Goal: Transaction & Acquisition: Purchase product/service

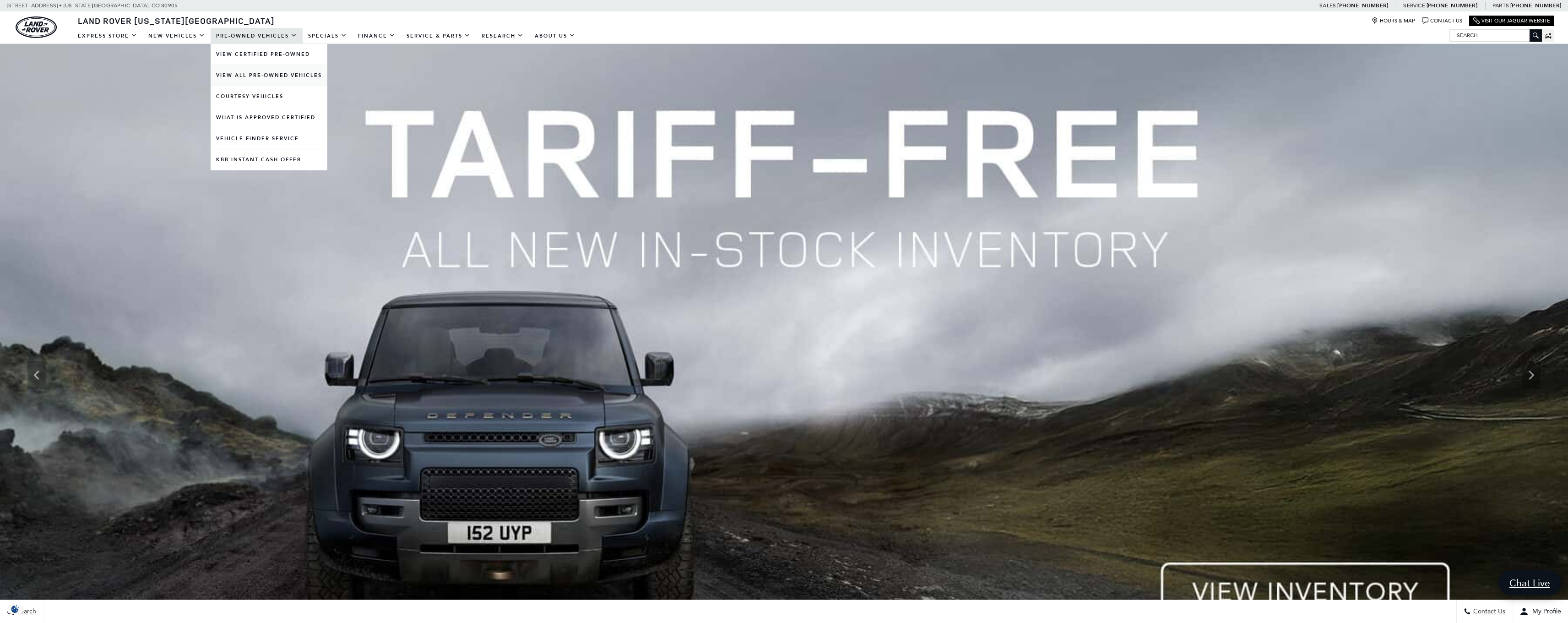
click at [270, 74] on link "View All Pre-Owned Vehicles" at bounding box center [269, 75] width 117 height 21
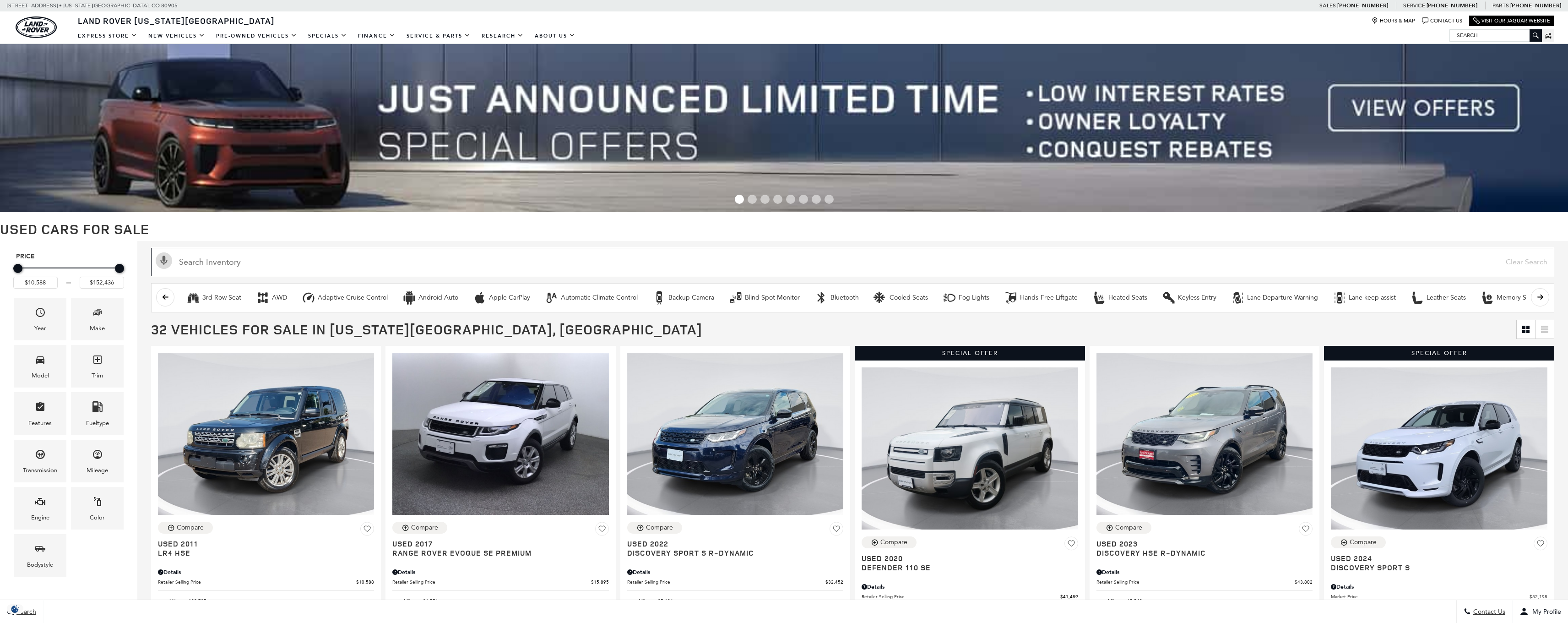
click at [704, 267] on input "text" at bounding box center [852, 262] width 1403 height 28
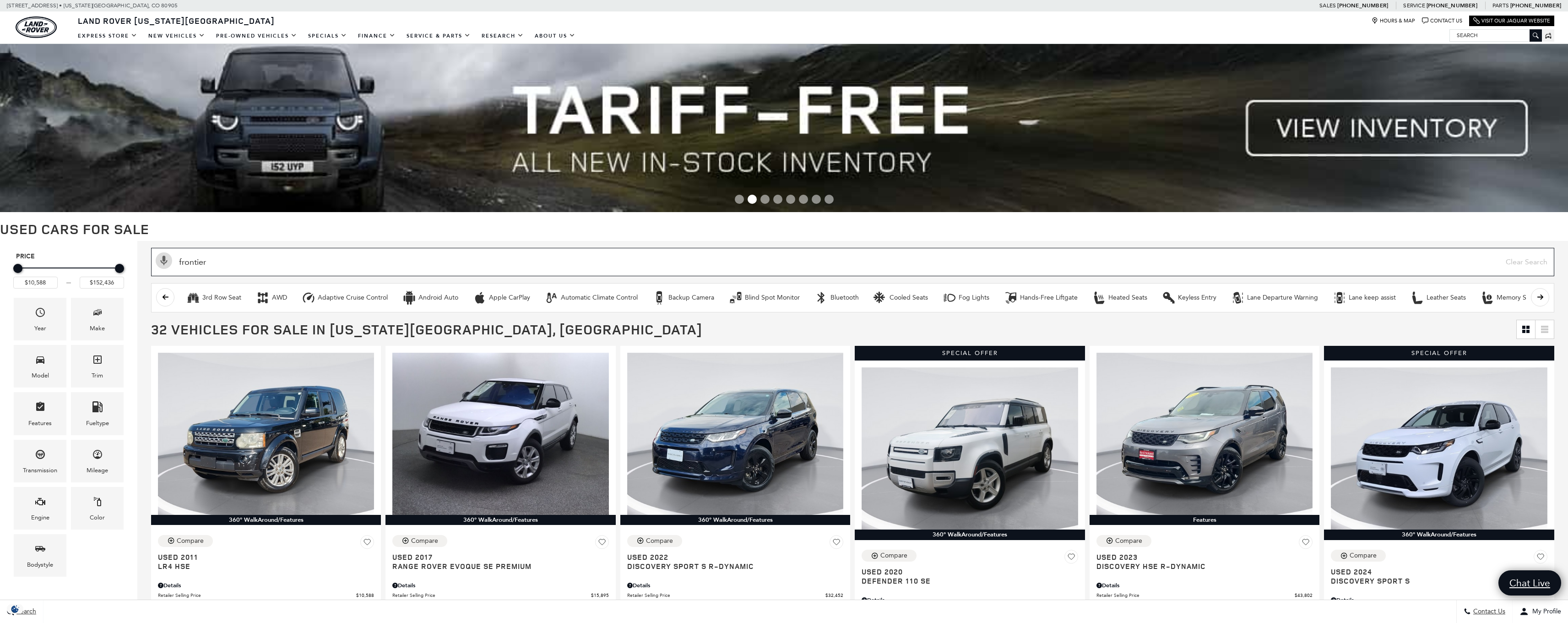
type input "frontier"
type input "$39,497"
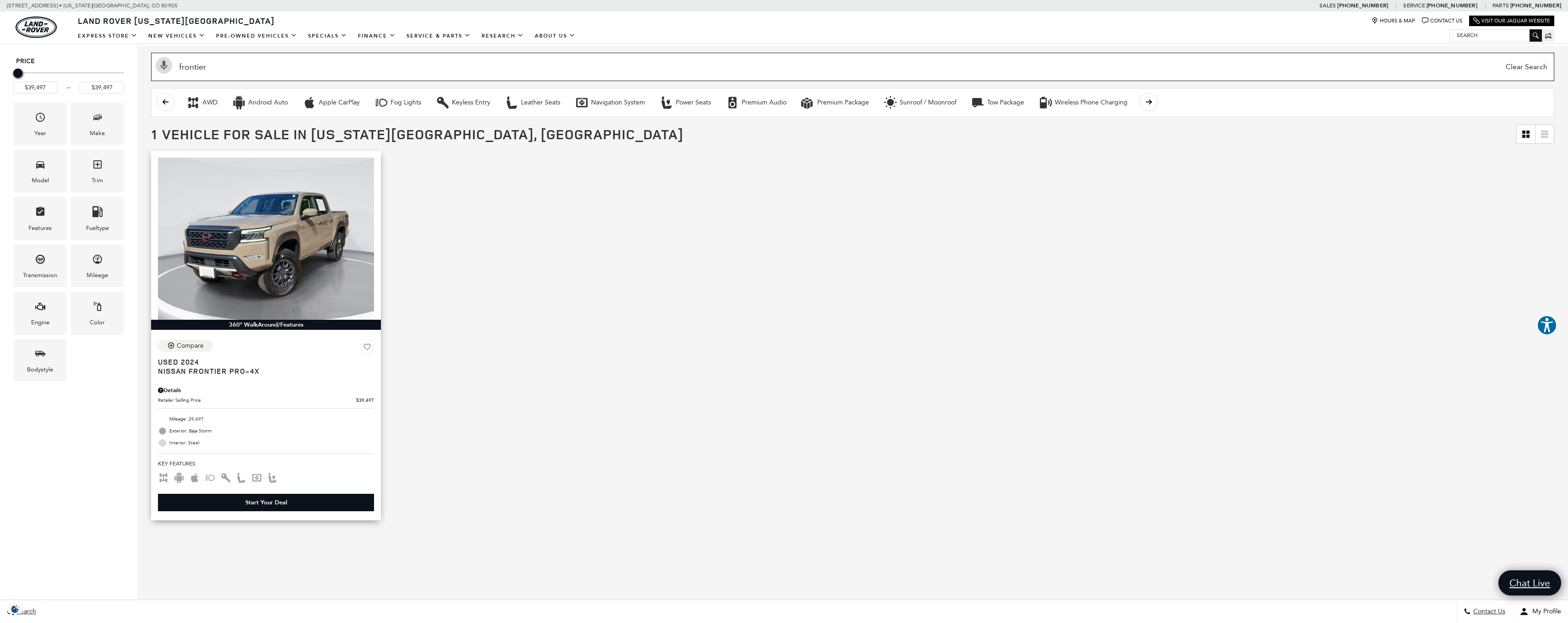
scroll to position [111, 0]
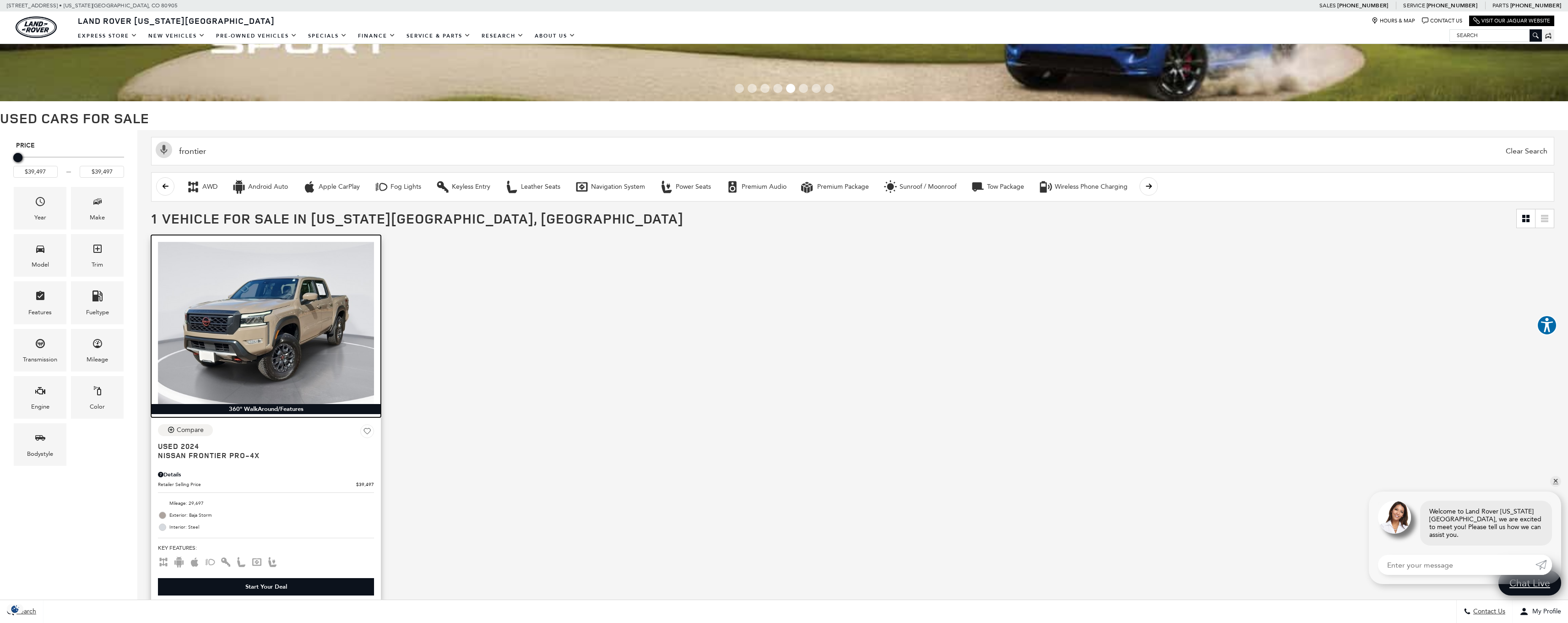
click at [265, 338] on img at bounding box center [266, 323] width 216 height 162
